Goal: Task Accomplishment & Management: Manage account settings

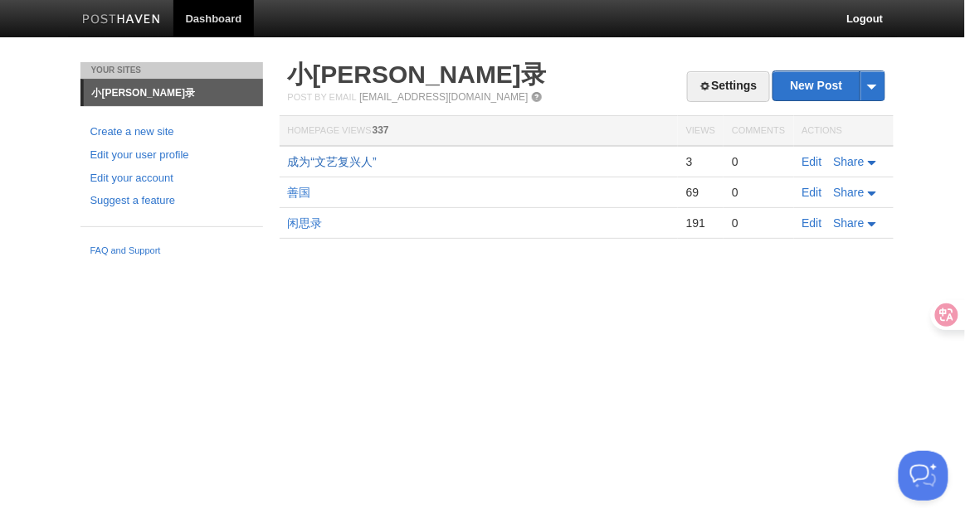
click at [360, 164] on link "成为“文艺复兴人”" at bounding box center [332, 161] width 89 height 13
click at [310, 222] on link "闲思录" at bounding box center [305, 223] width 35 height 13
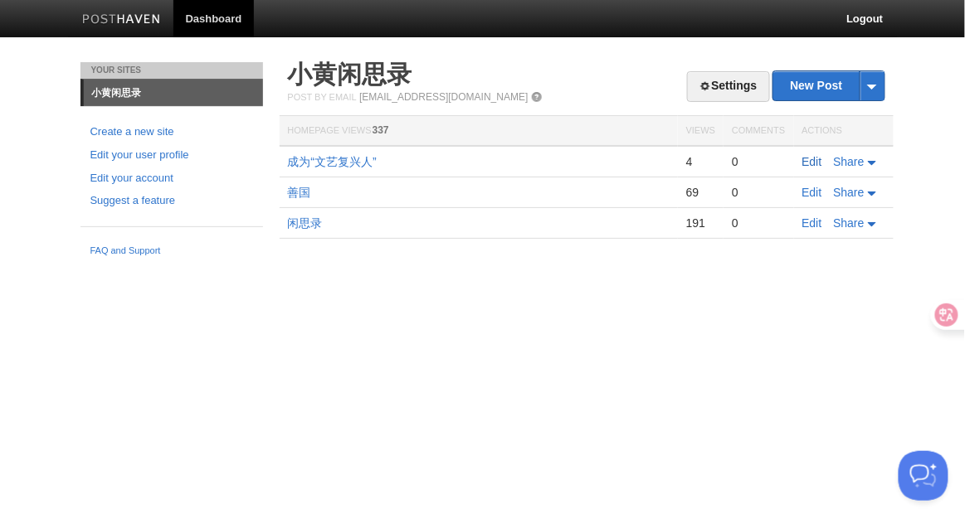
click at [815, 164] on link "Edit" at bounding box center [812, 161] width 20 height 13
click at [811, 163] on link "Edit" at bounding box center [812, 161] width 20 height 13
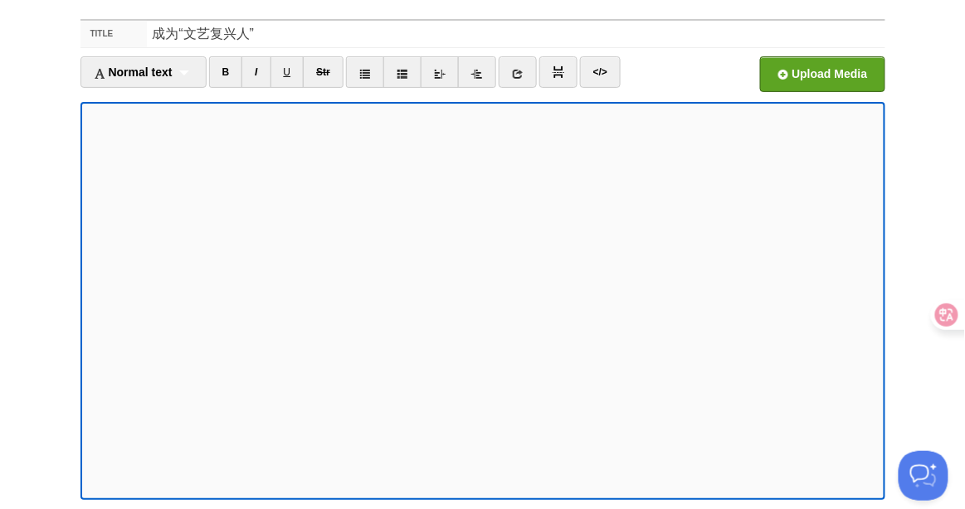
scroll to position [66, 0]
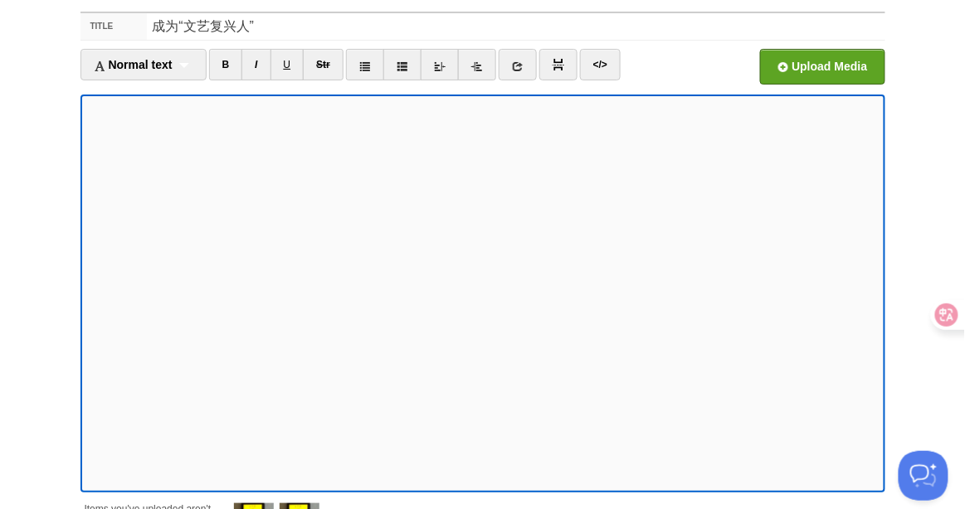
click at [84, 241] on iframe at bounding box center [482, 294] width 805 height 398
